Goal: Task Accomplishment & Management: Use online tool/utility

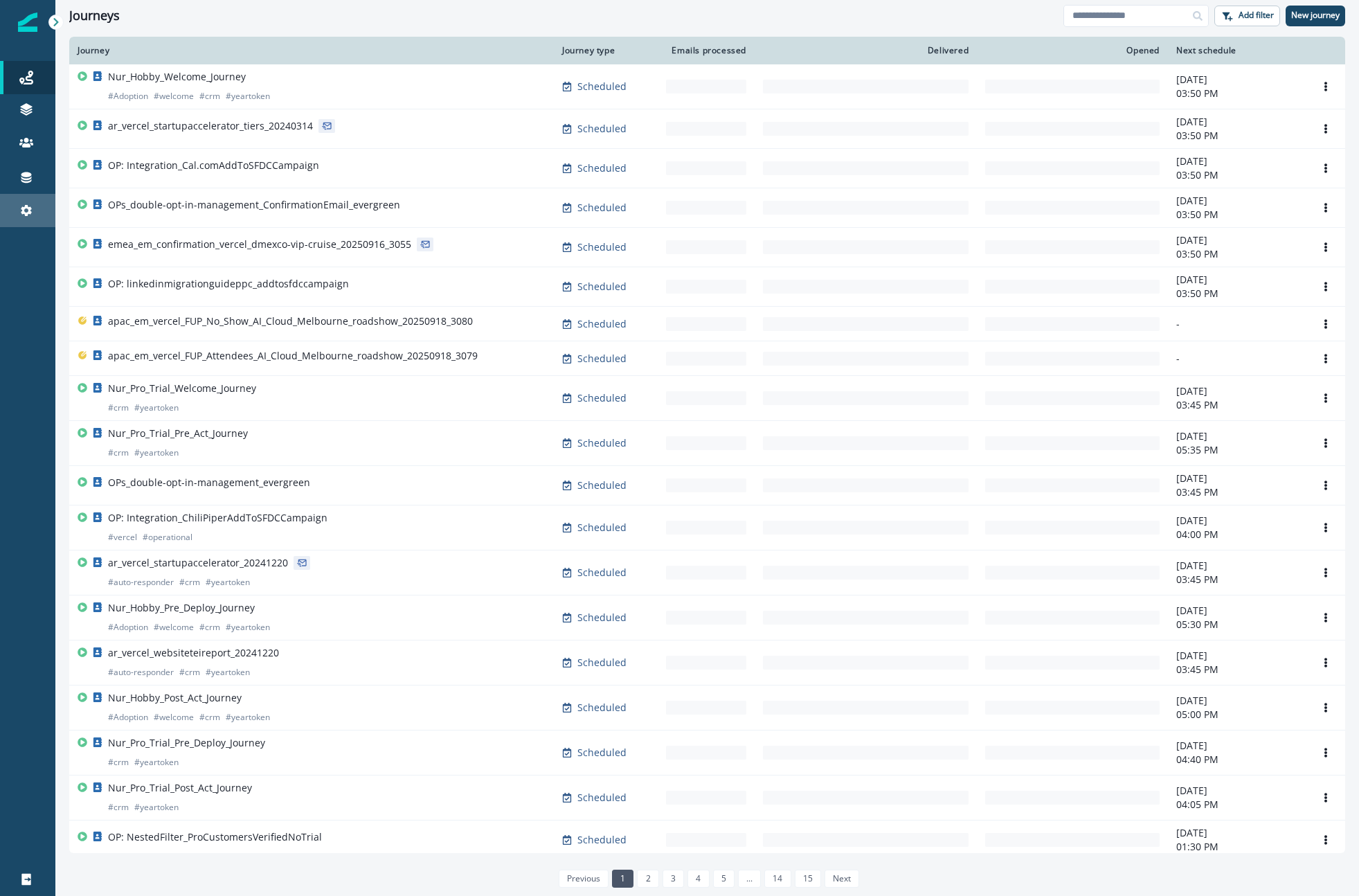
click at [23, 198] on link "Settings" at bounding box center [27, 210] width 56 height 33
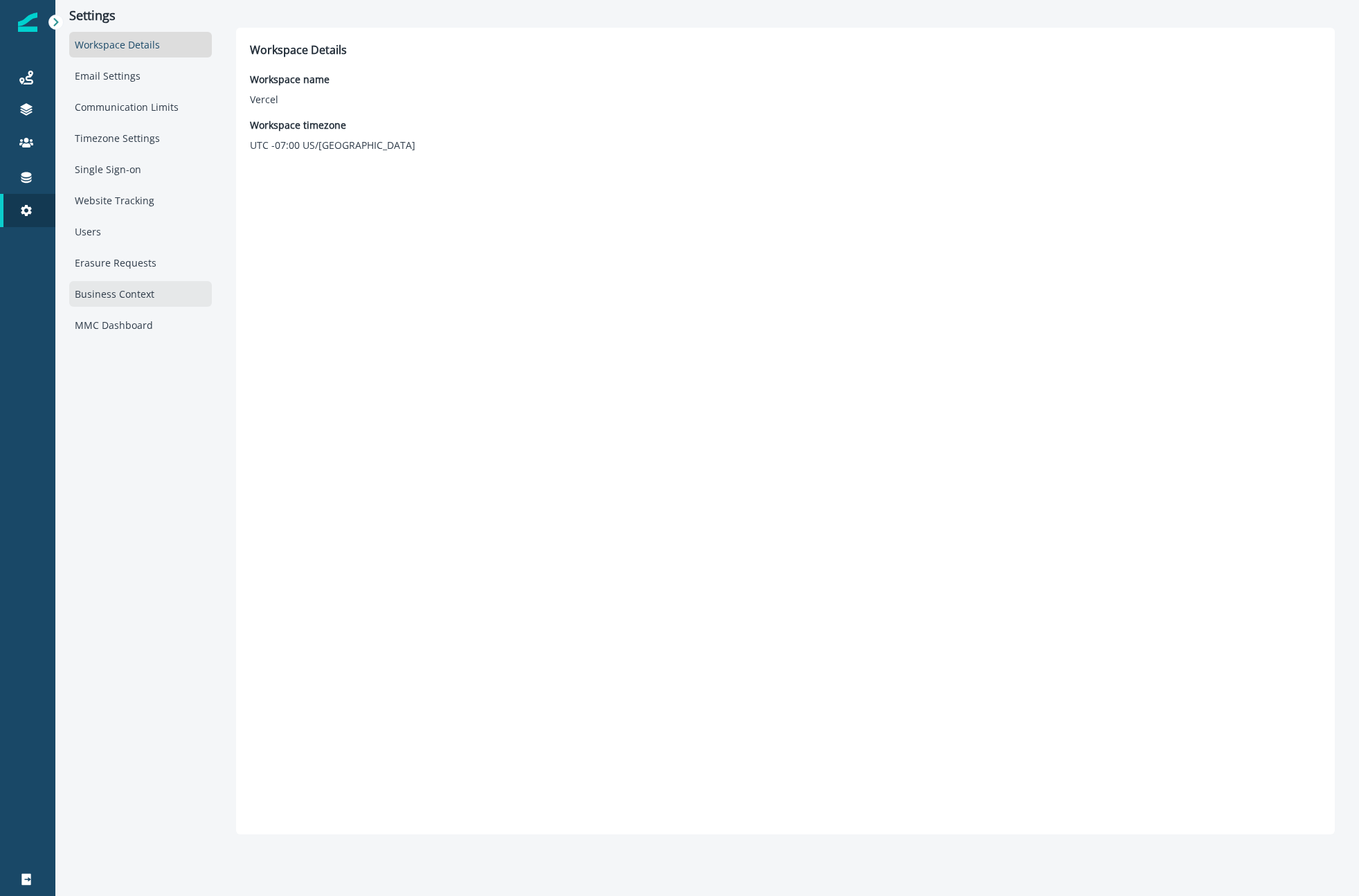
click at [94, 290] on div "Business Context" at bounding box center [140, 294] width 143 height 26
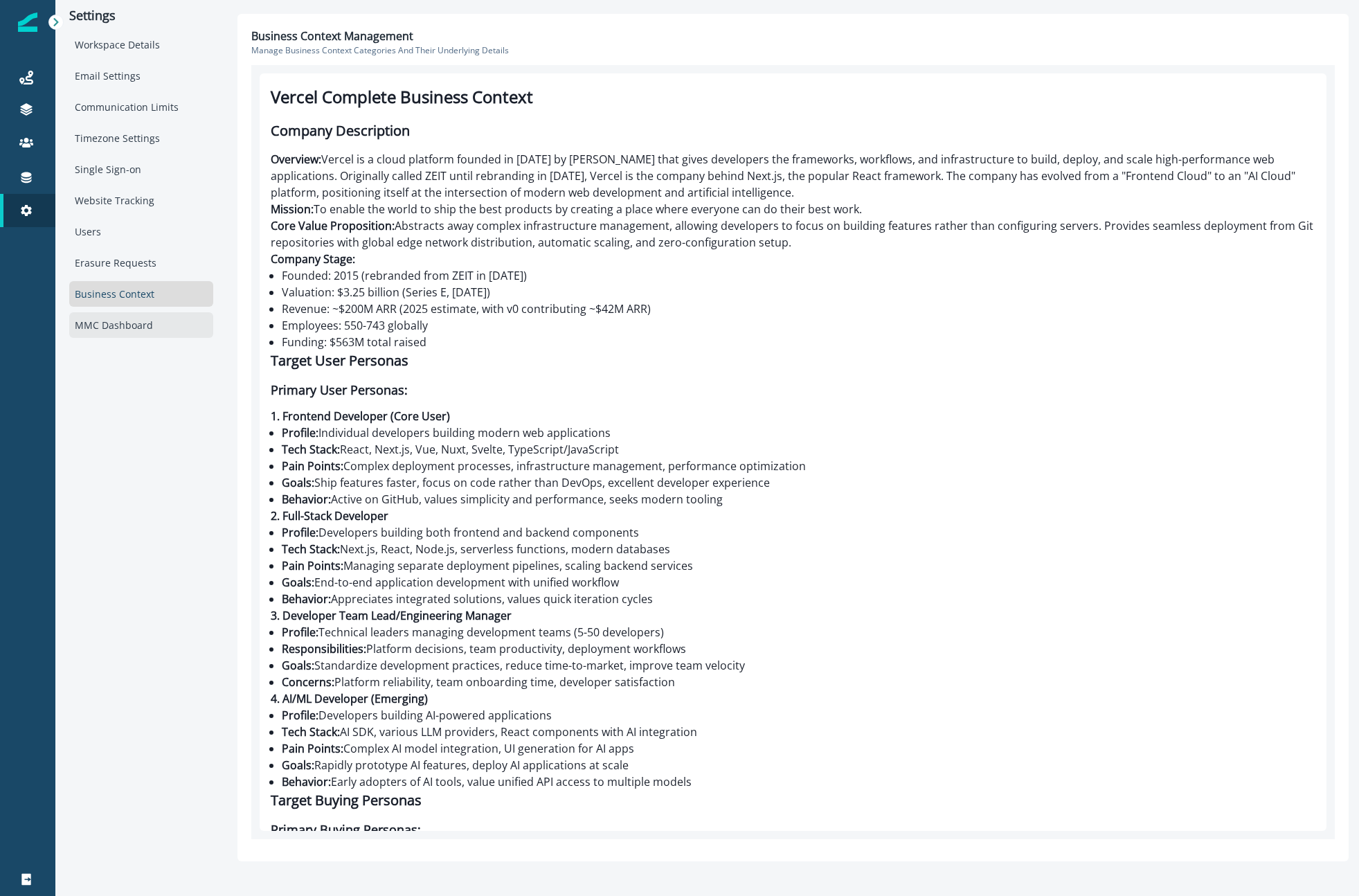
click at [102, 320] on div "MMC Dashboard" at bounding box center [141, 325] width 144 height 26
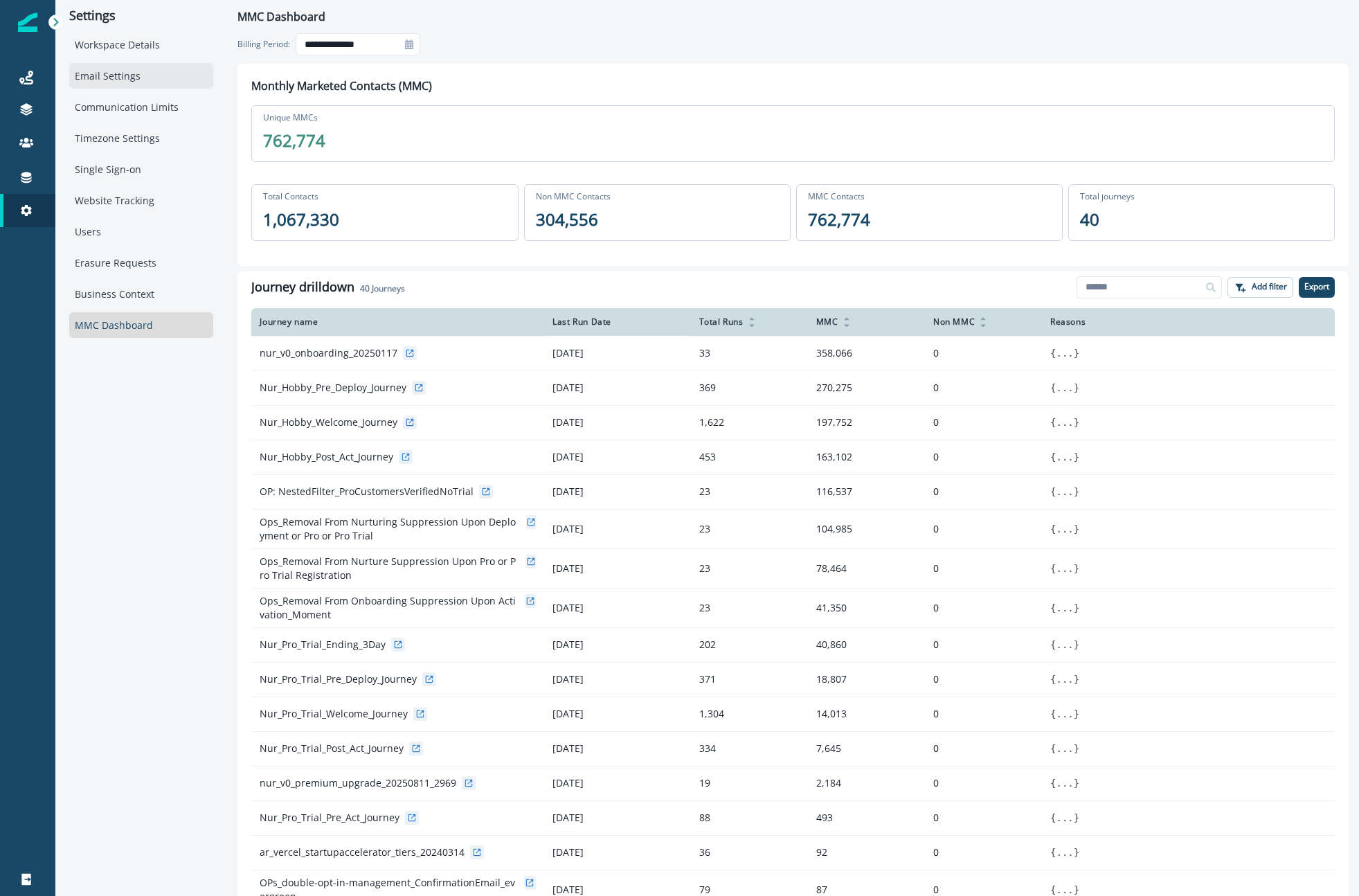
click at [104, 71] on div "Email Settings" at bounding box center [141, 76] width 144 height 26
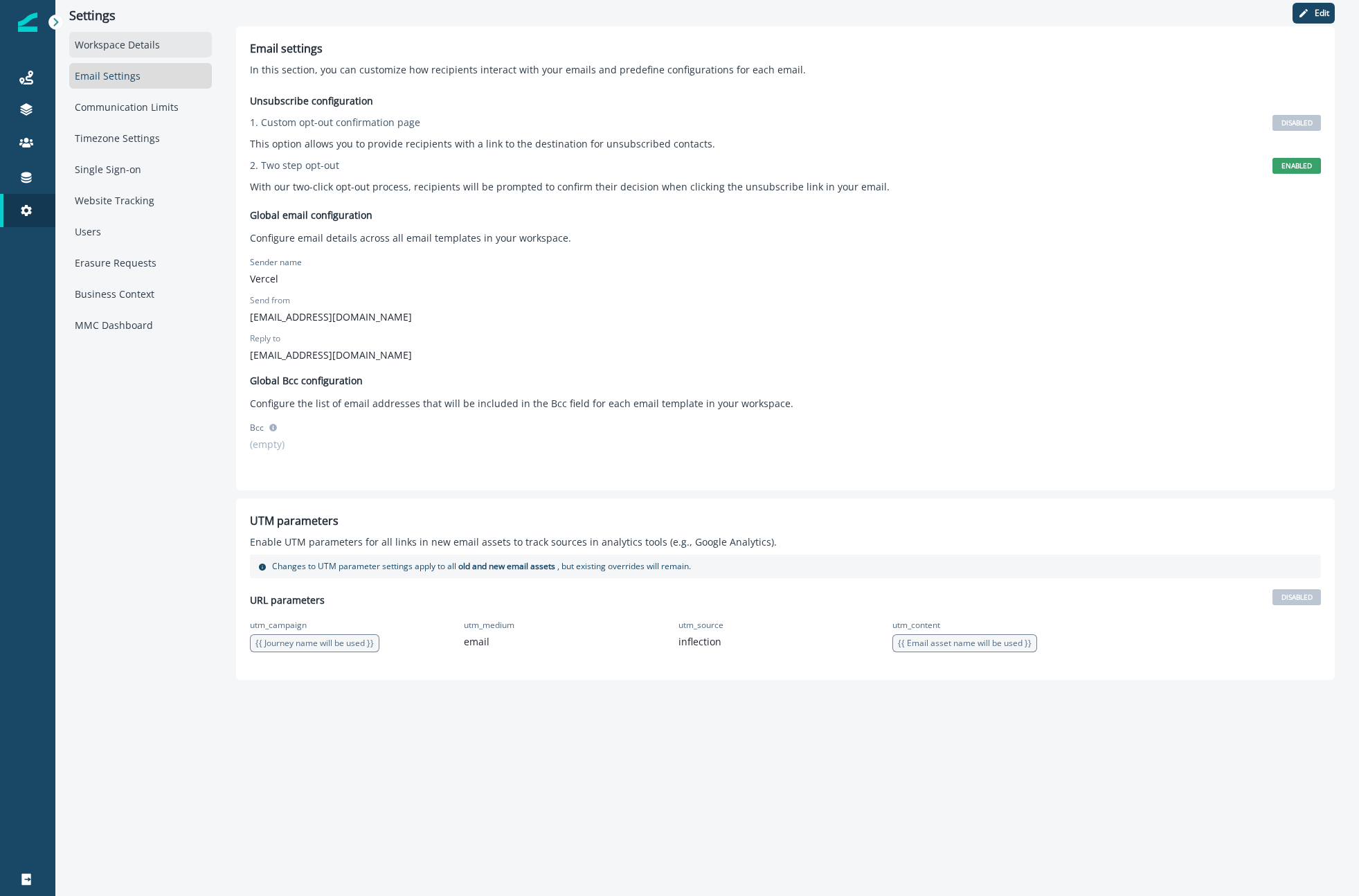
click at [131, 52] on div "Workspace Details" at bounding box center [140, 44] width 143 height 26
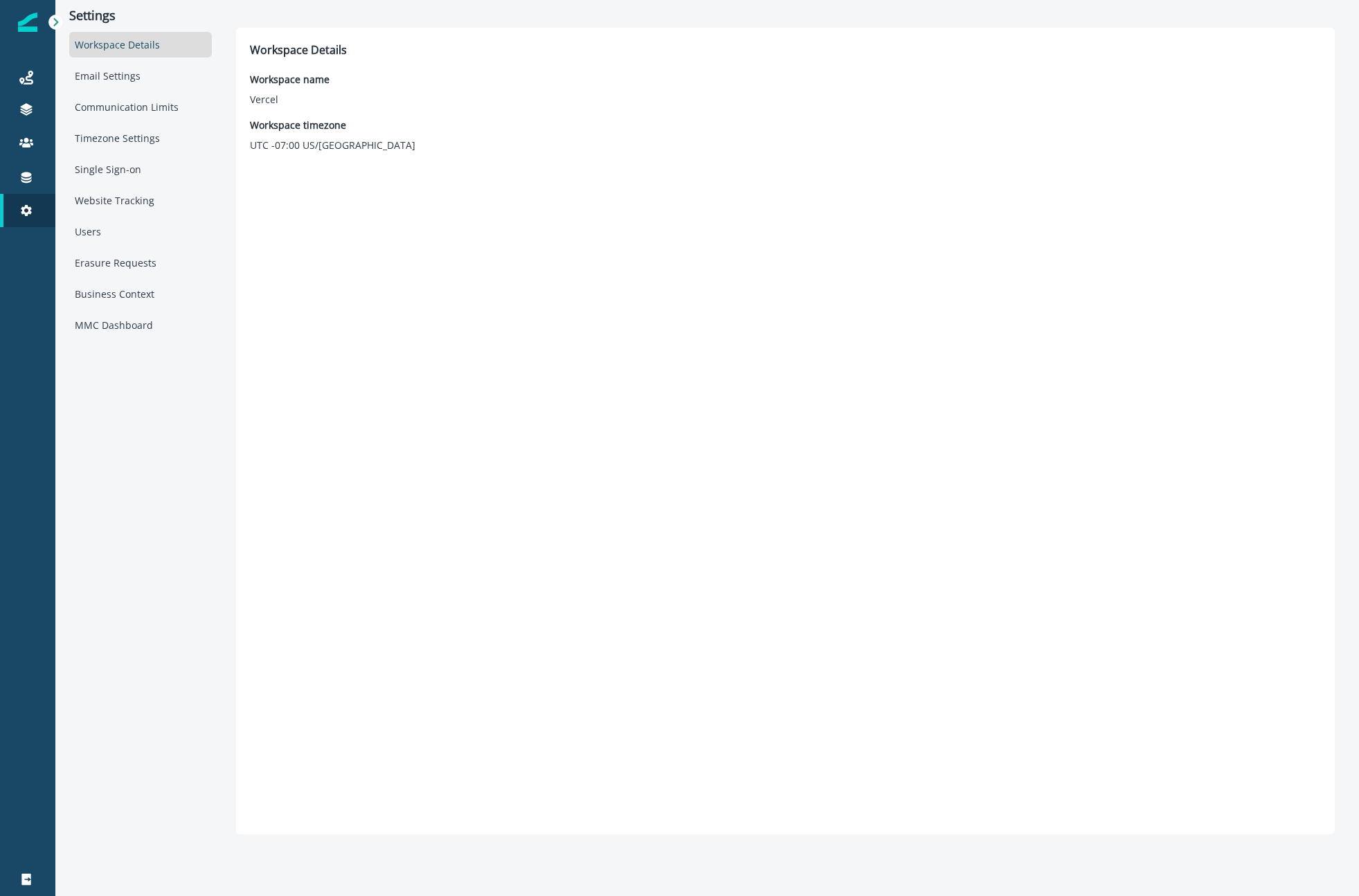
click at [56, 174] on div "Settings Workspace Details Email Settings Communication Limits Timezone Setting…" at bounding box center [140, 417] width 170 height 834
click at [44, 174] on div "Connections" at bounding box center [27, 177] width 44 height 17
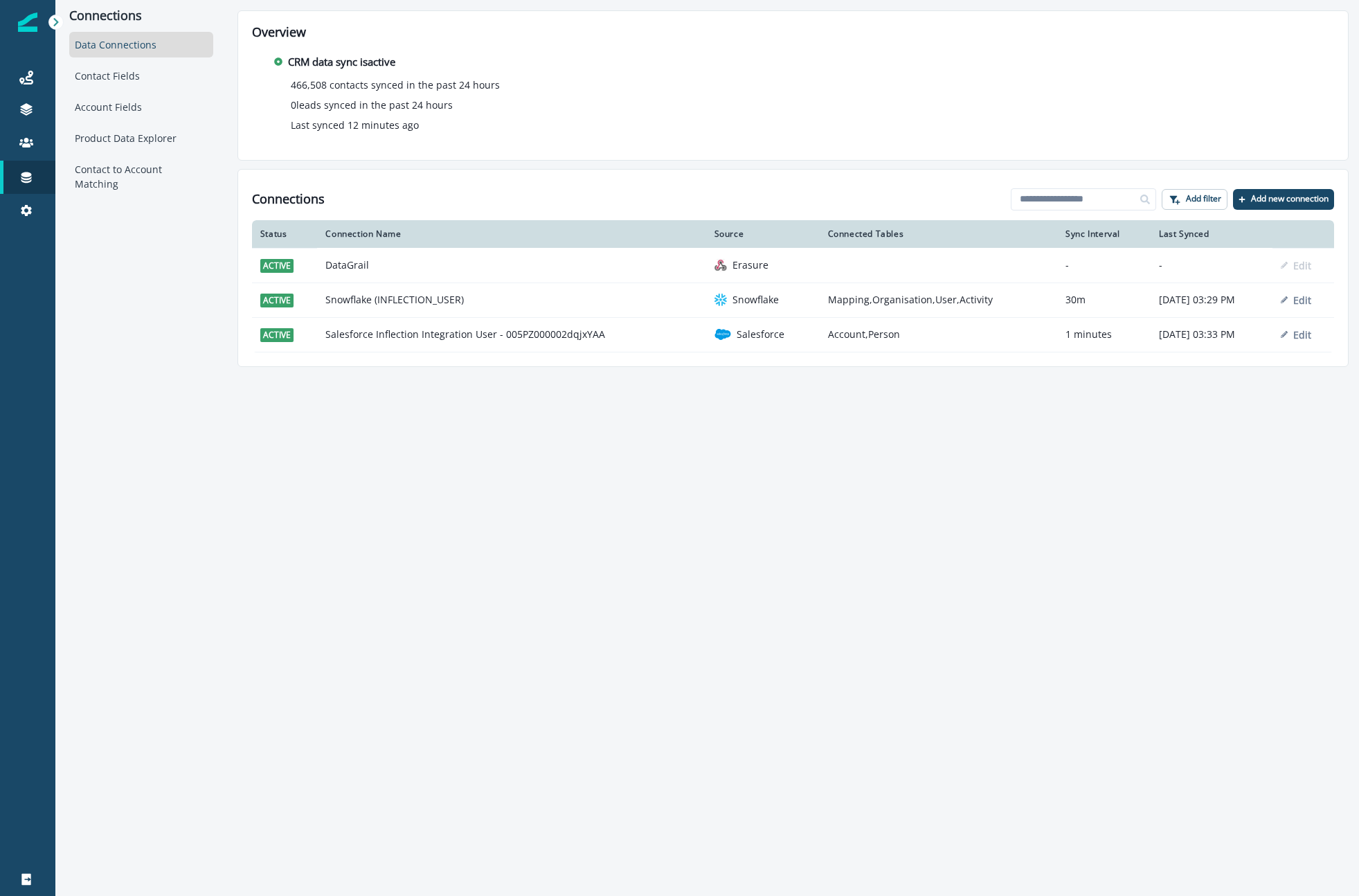
click at [272, 381] on div "Connections Data Connections Contact Fields Account Fields Product Data Explore…" at bounding box center [707, 448] width 1303 height 896
click at [1265, 202] on p "Add new connection" at bounding box center [1290, 198] width 77 height 10
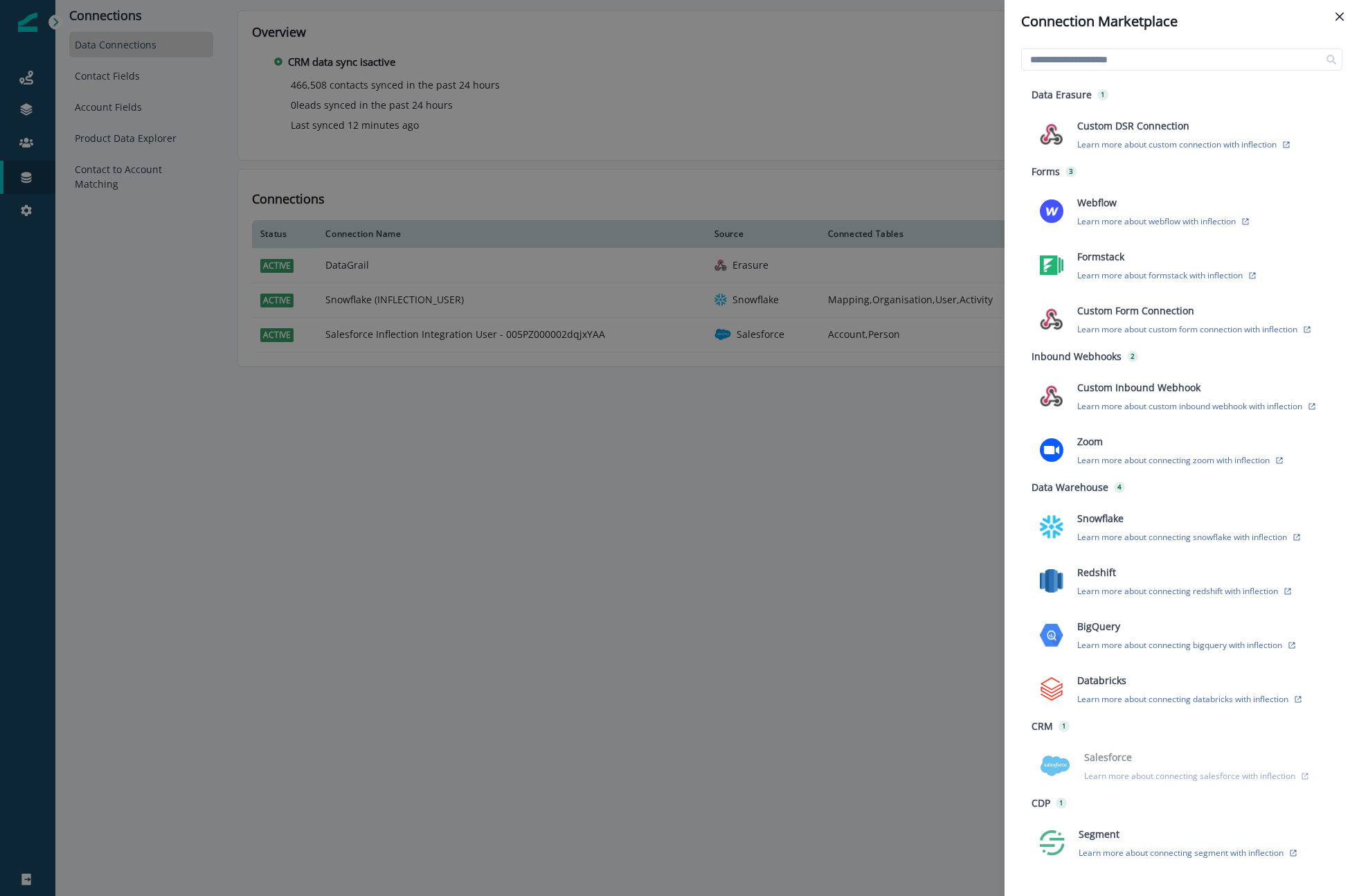
click at [862, 485] on div "Connection Marketplace Data Erasure 1 Custom DSR Connection Learn more about cu…" at bounding box center [679, 448] width 1359 height 896
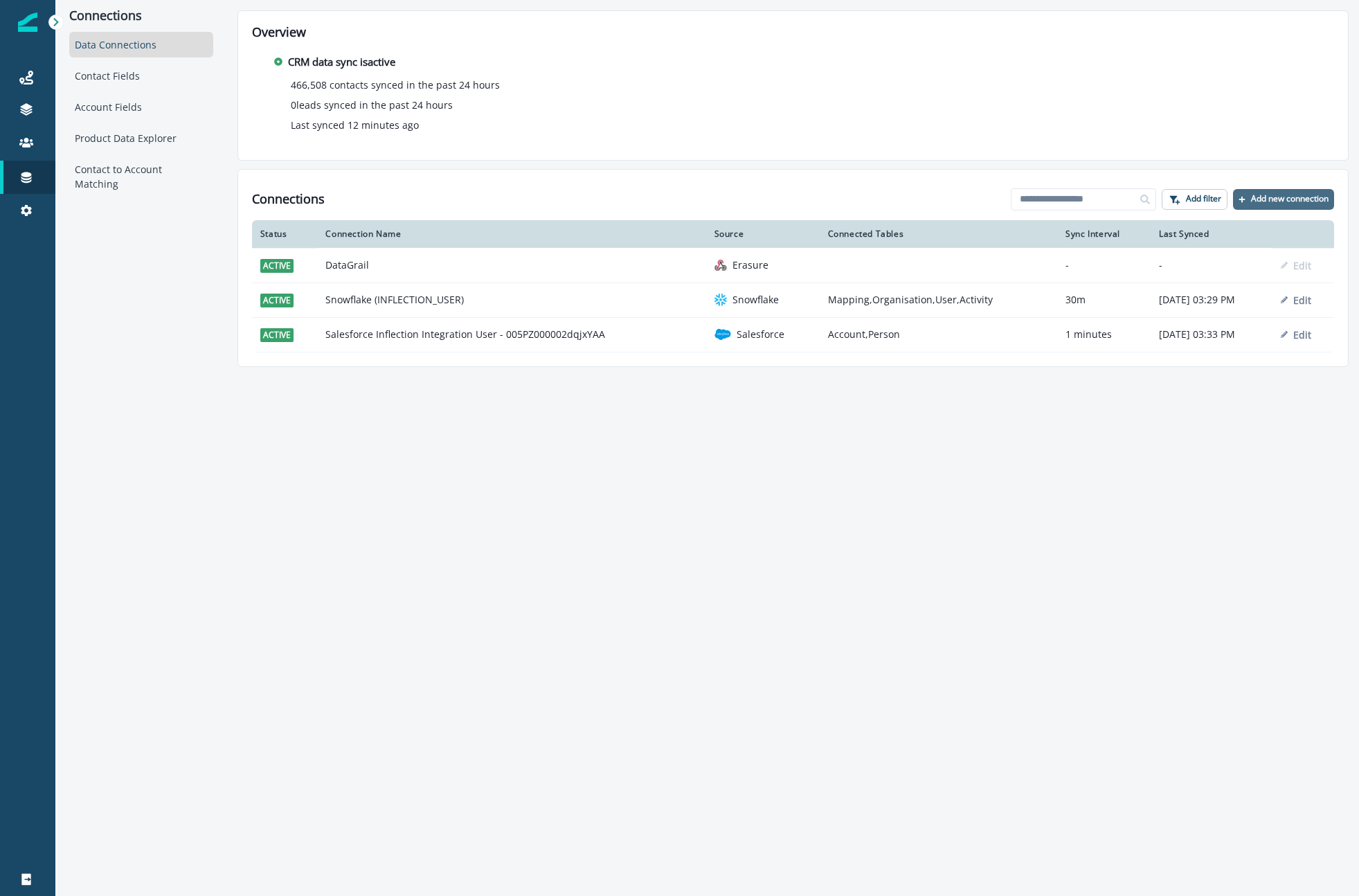
click at [1264, 207] on button "Add new connection" at bounding box center [1283, 199] width 101 height 21
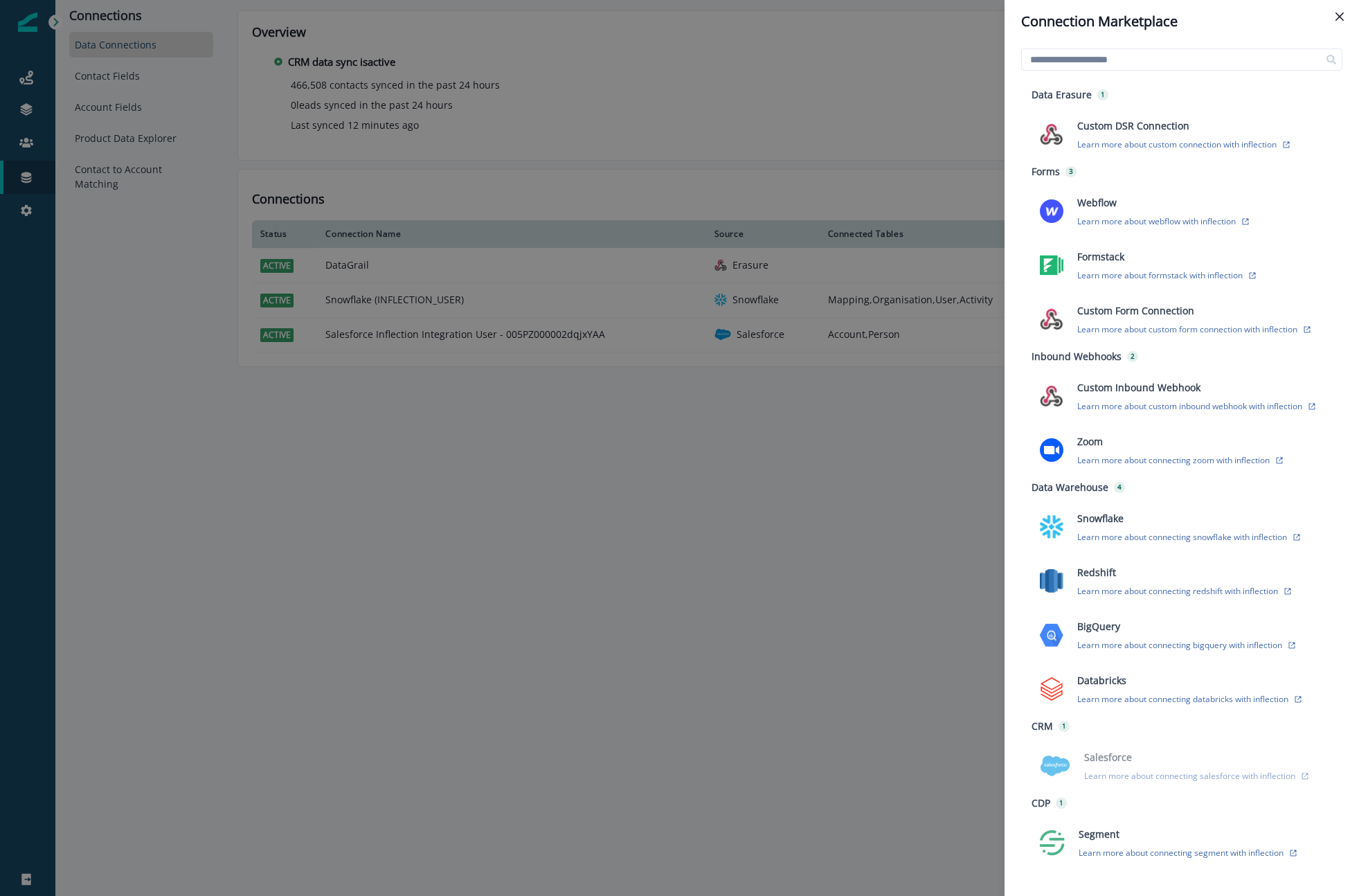
click at [953, 394] on div "Connection Marketplace Data Erasure 1 Custom DSR Connection Learn more about cu…" at bounding box center [679, 448] width 1359 height 896
